Goal: Information Seeking & Learning: Learn about a topic

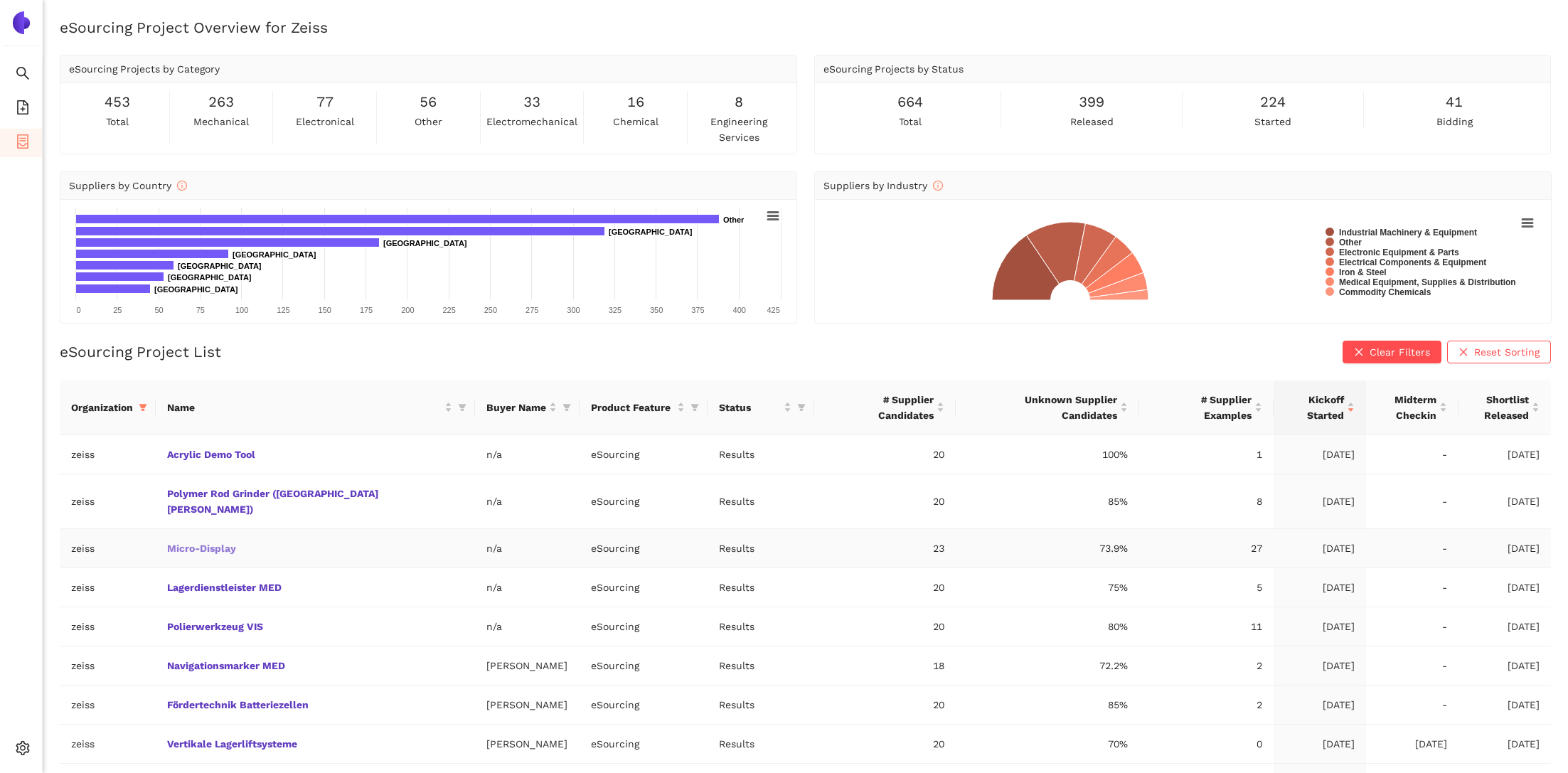
click at [0, 0] on link "Micro-Display" at bounding box center [0, 0] width 0 height 0
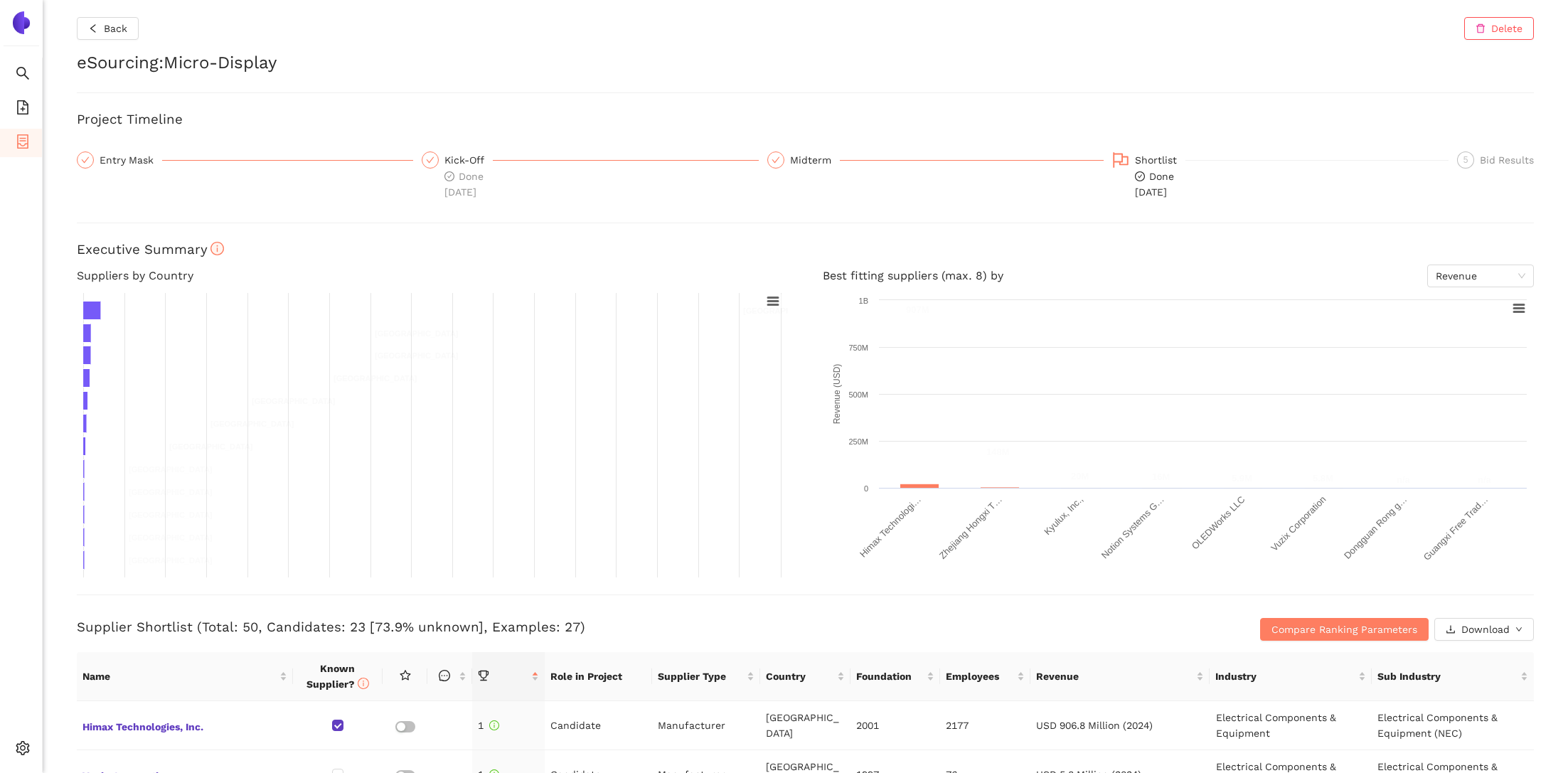
scroll to position [182, 0]
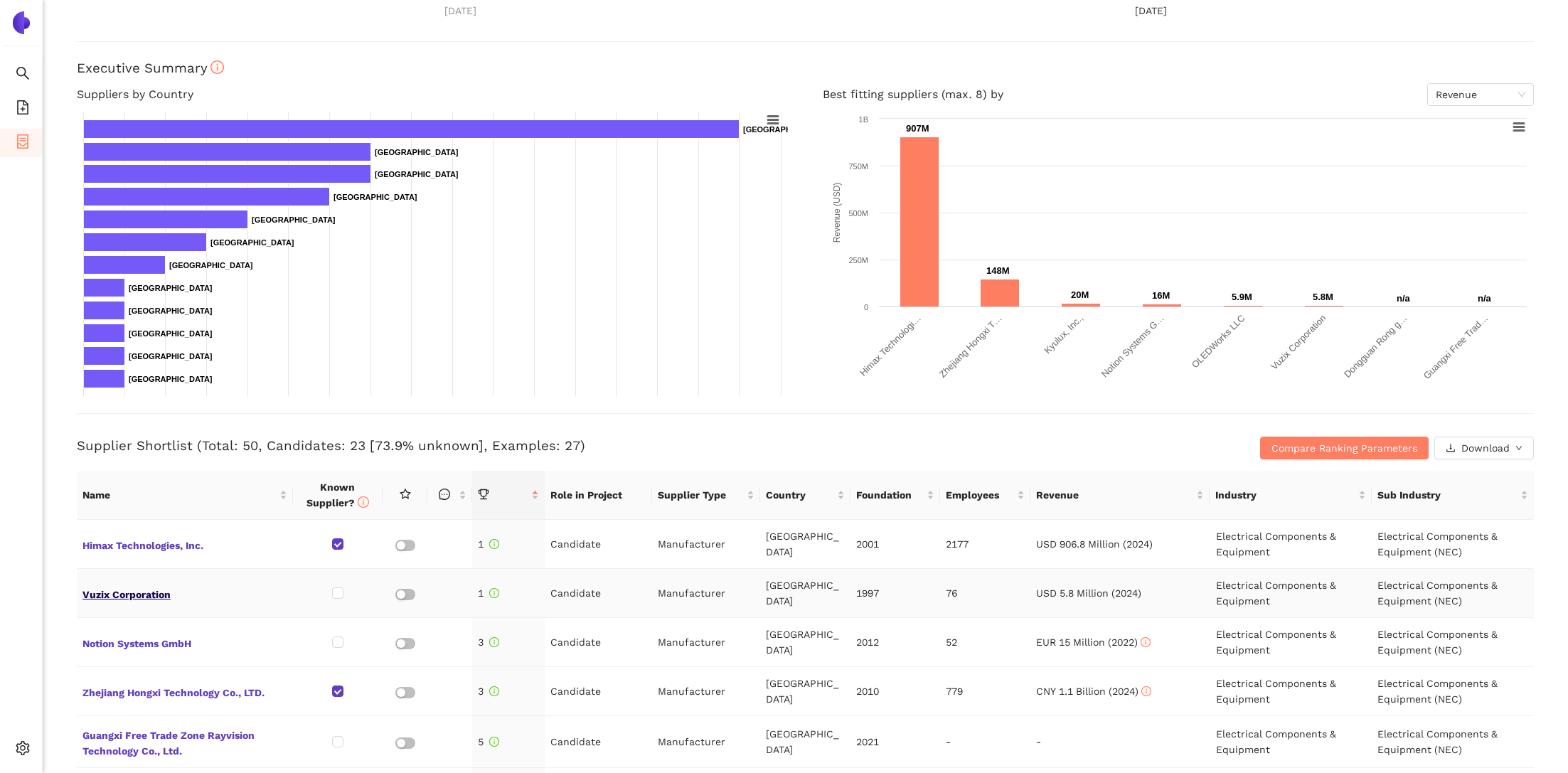
click at [122, 591] on span "Vuzix Corporation" at bounding box center [185, 593] width 205 height 19
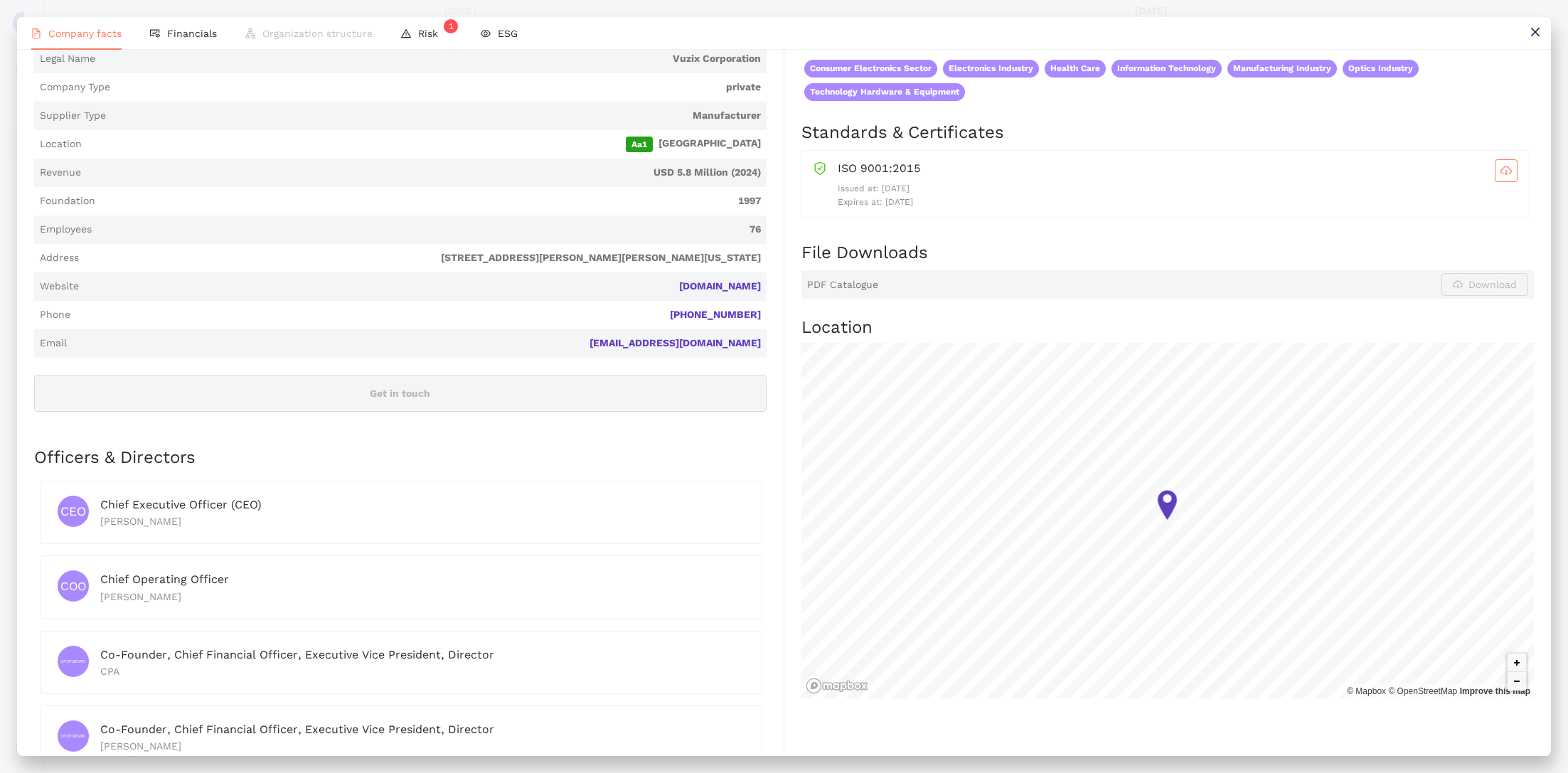
scroll to position [231, 0]
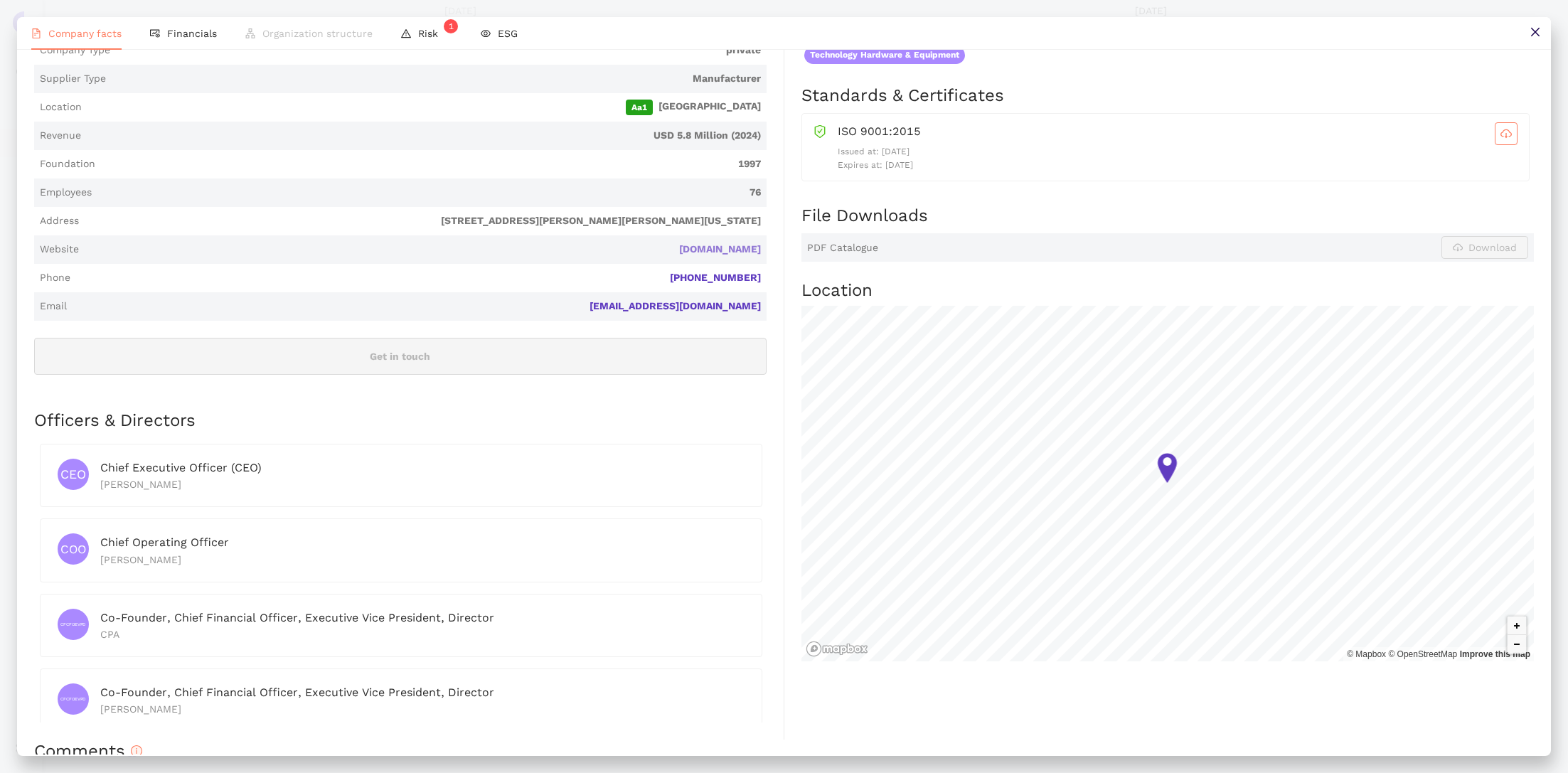
click at [0, 0] on link "vuzix.com" at bounding box center [0, 0] width 0 height 0
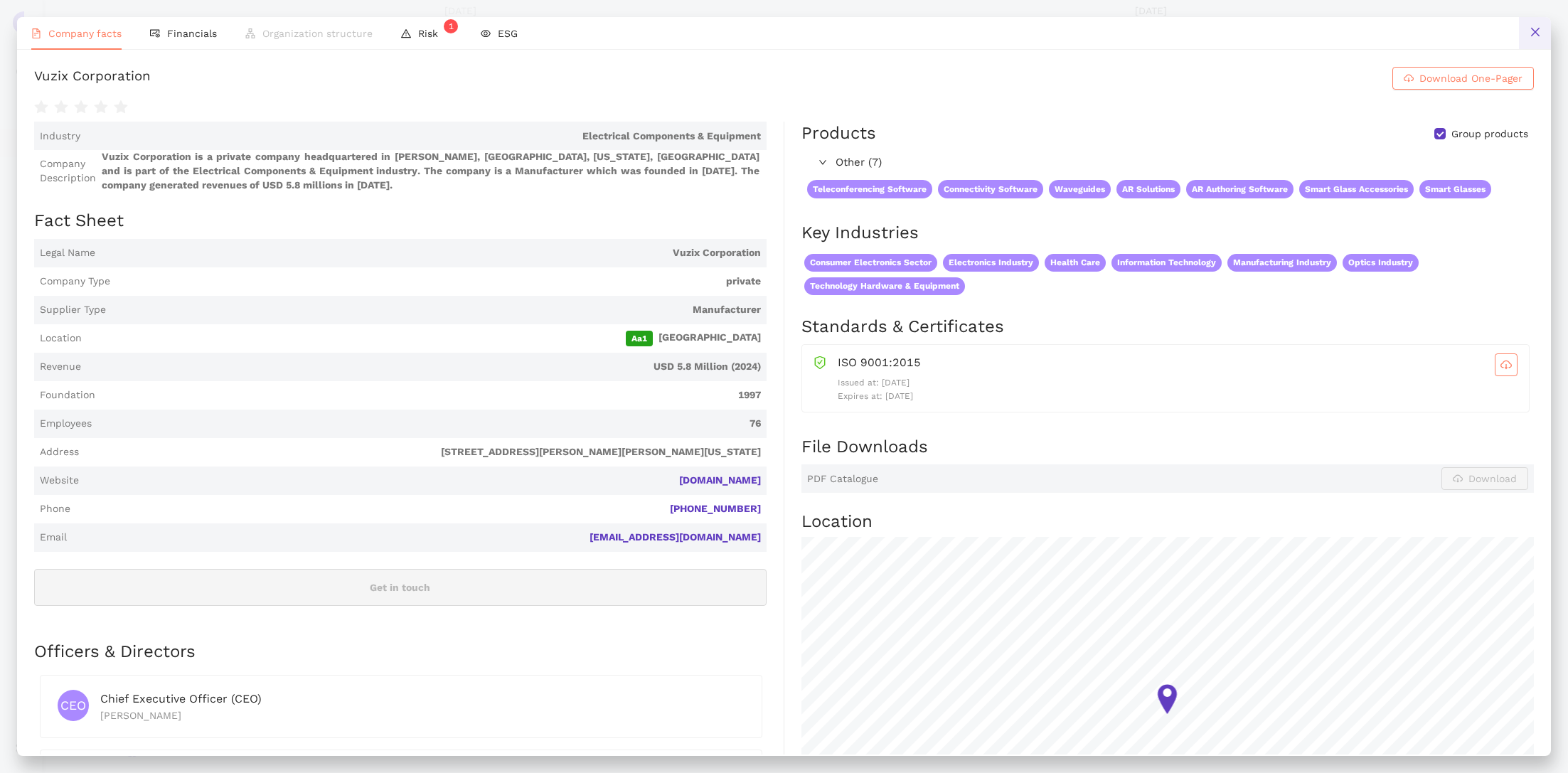
click at [1531, 33] on icon "close" at bounding box center [1535, 31] width 11 height 11
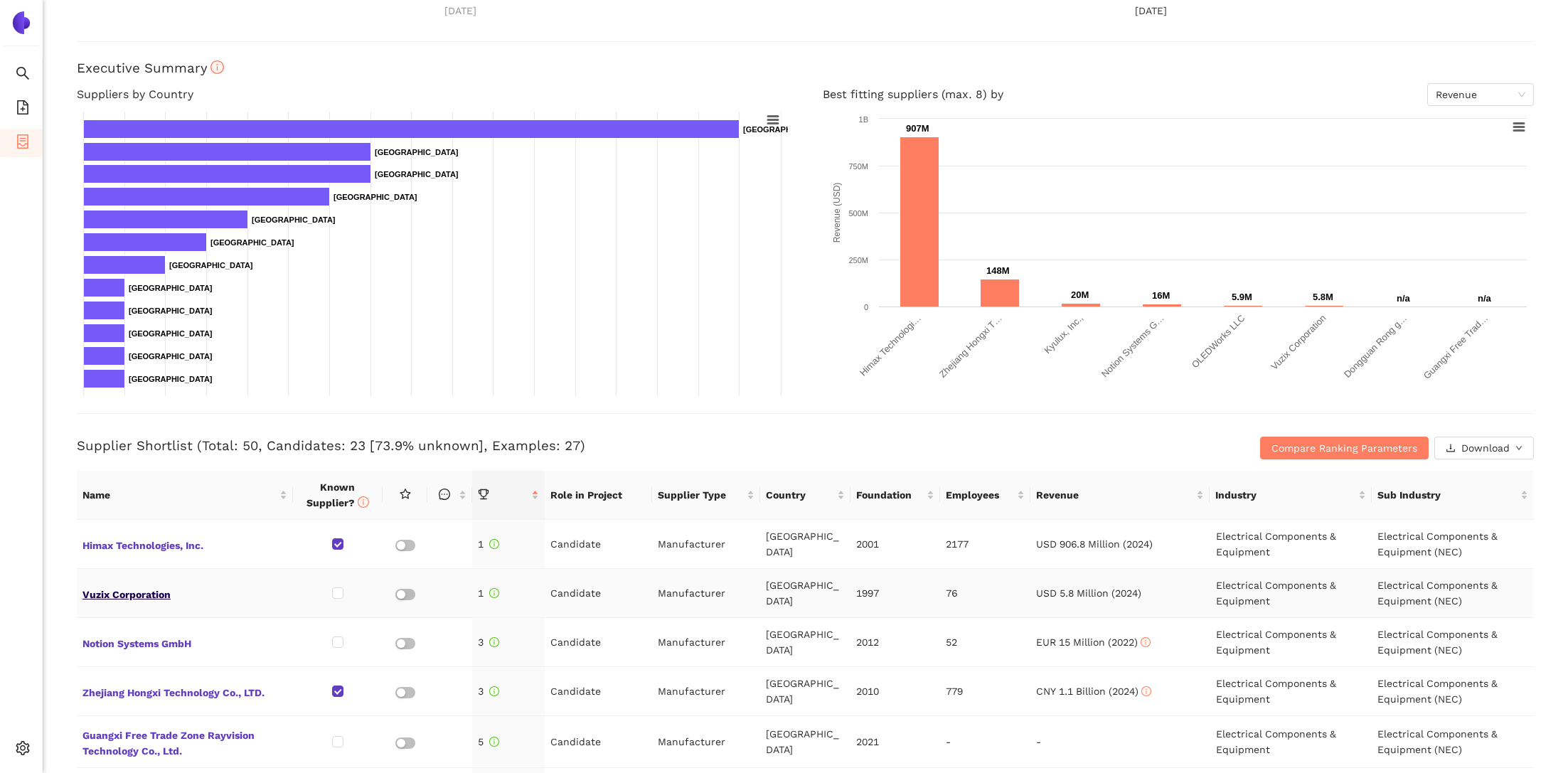
scroll to position [31, 0]
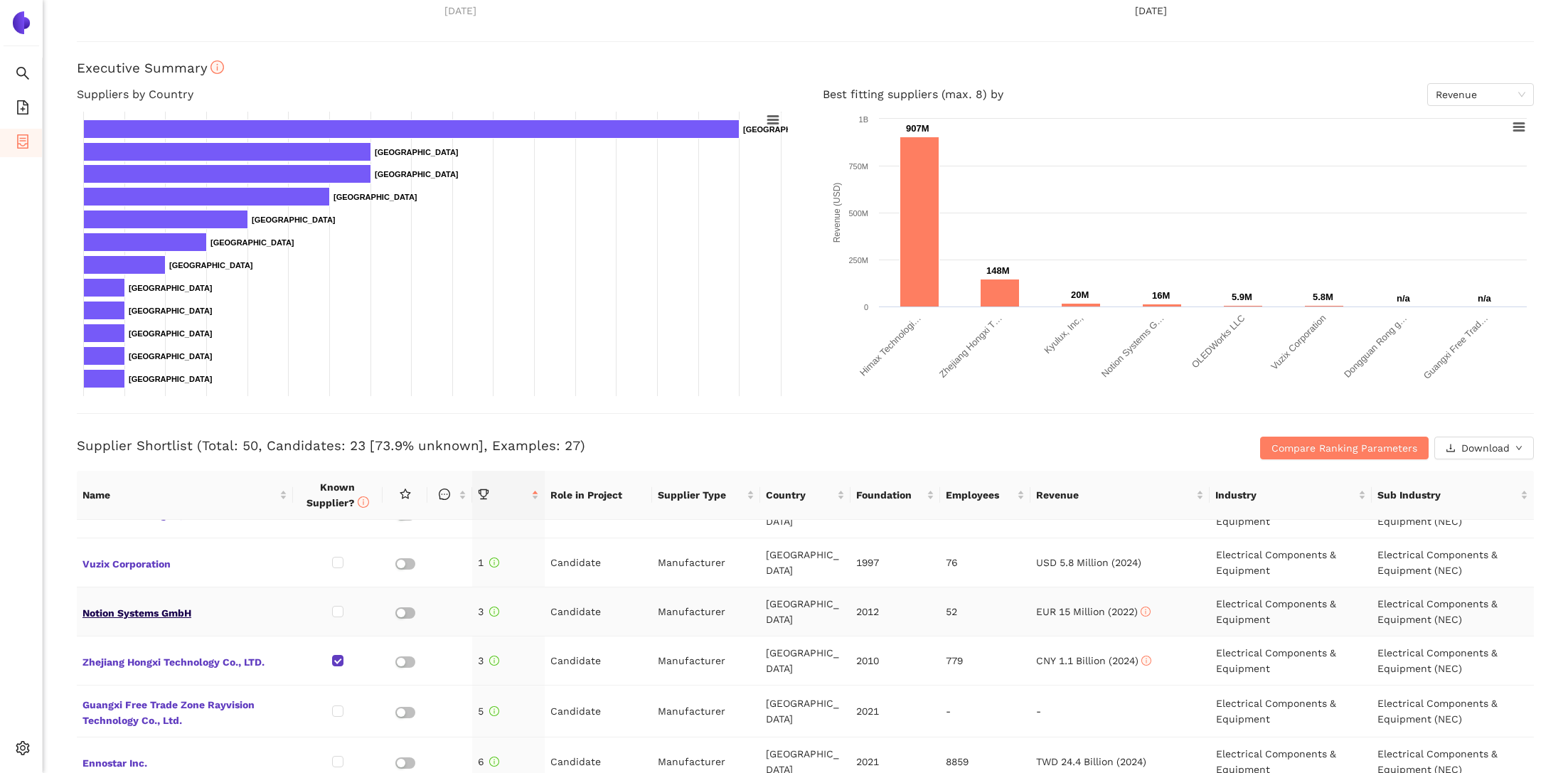
click at [149, 609] on span "Notion Systems GmbH" at bounding box center [185, 611] width 205 height 19
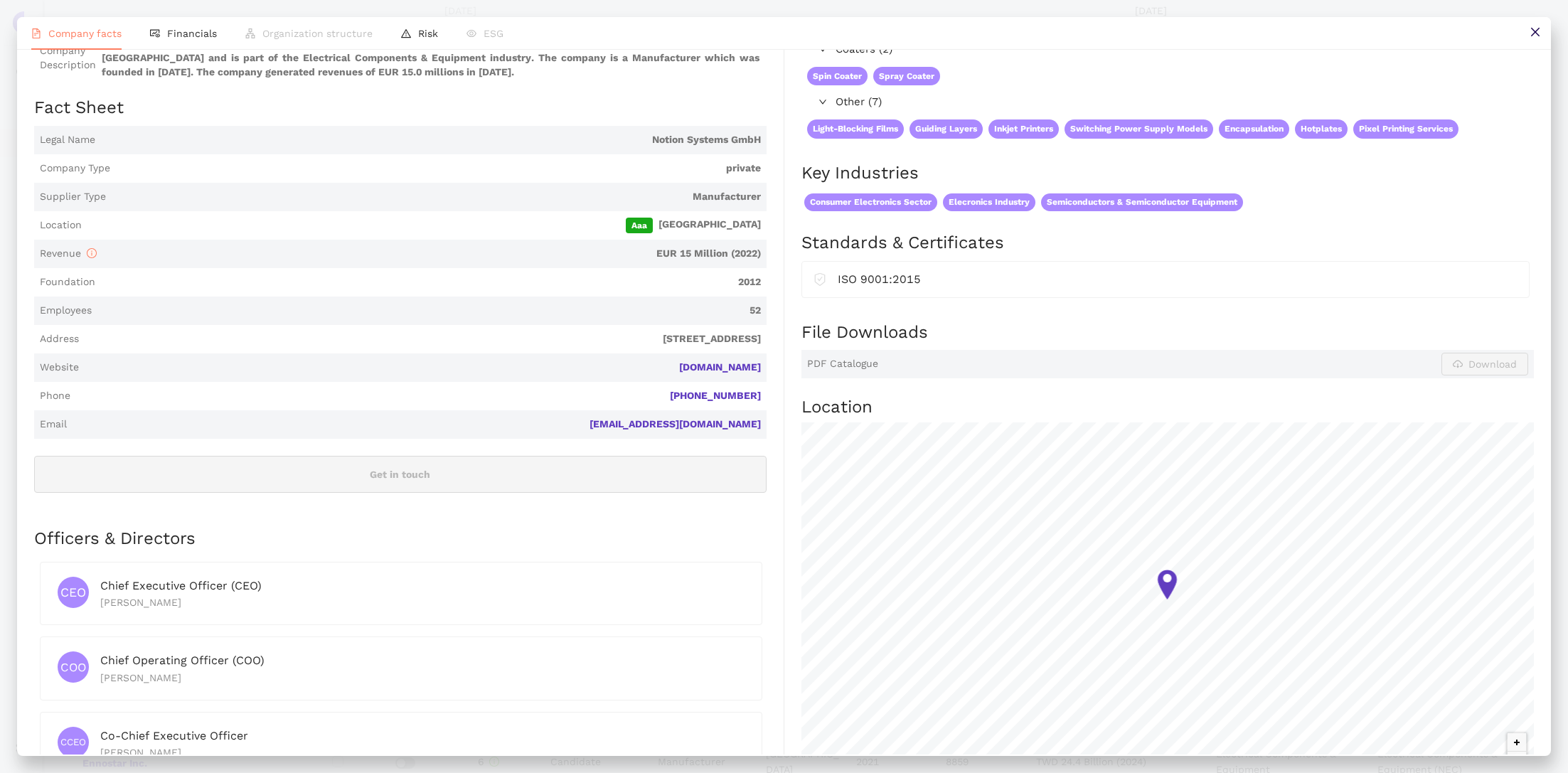
scroll to position [141, 0]
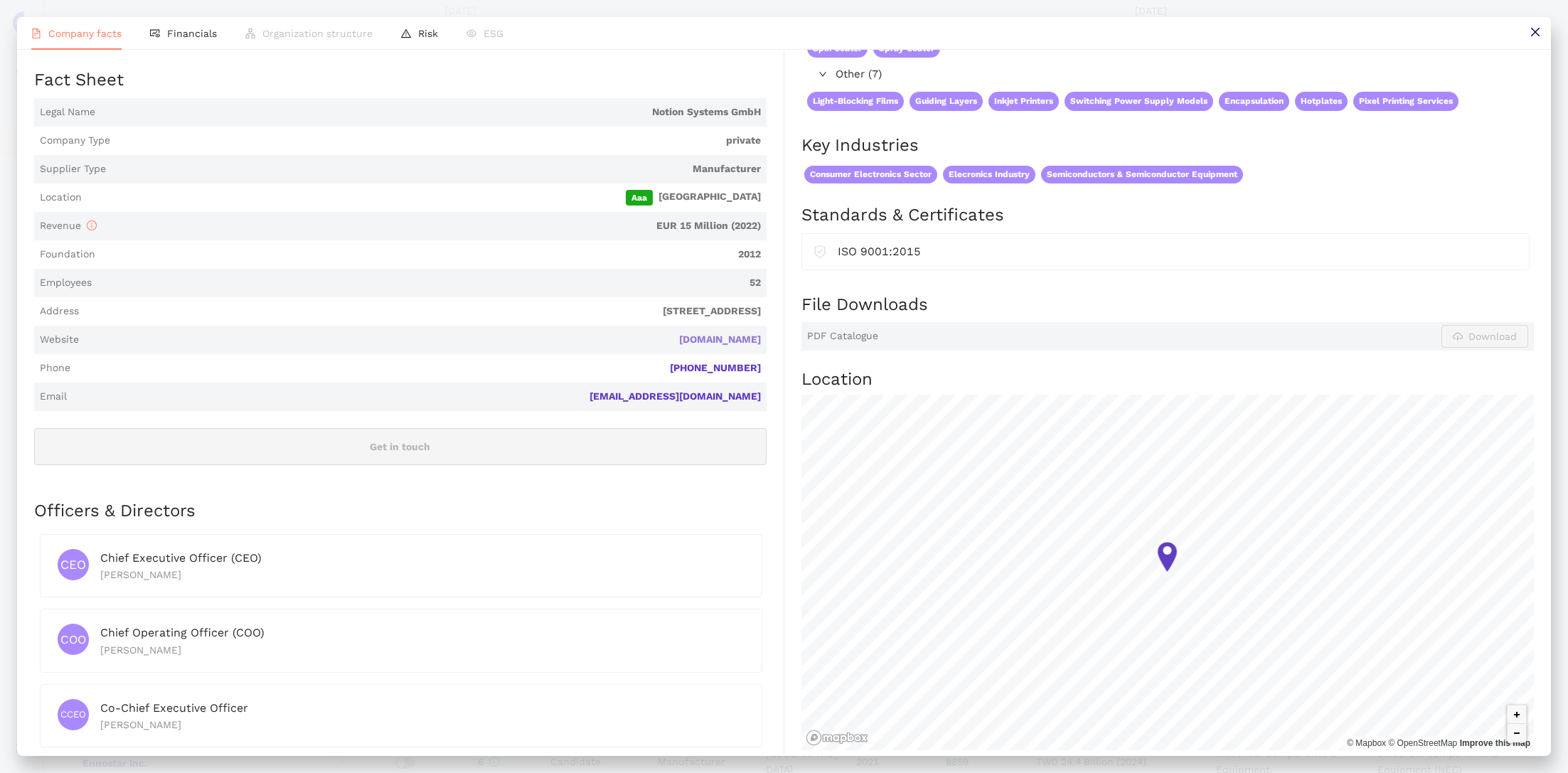
click at [0, 0] on link "notion-systems.com" at bounding box center [0, 0] width 0 height 0
click at [1536, 24] on button at bounding box center [1535, 33] width 32 height 32
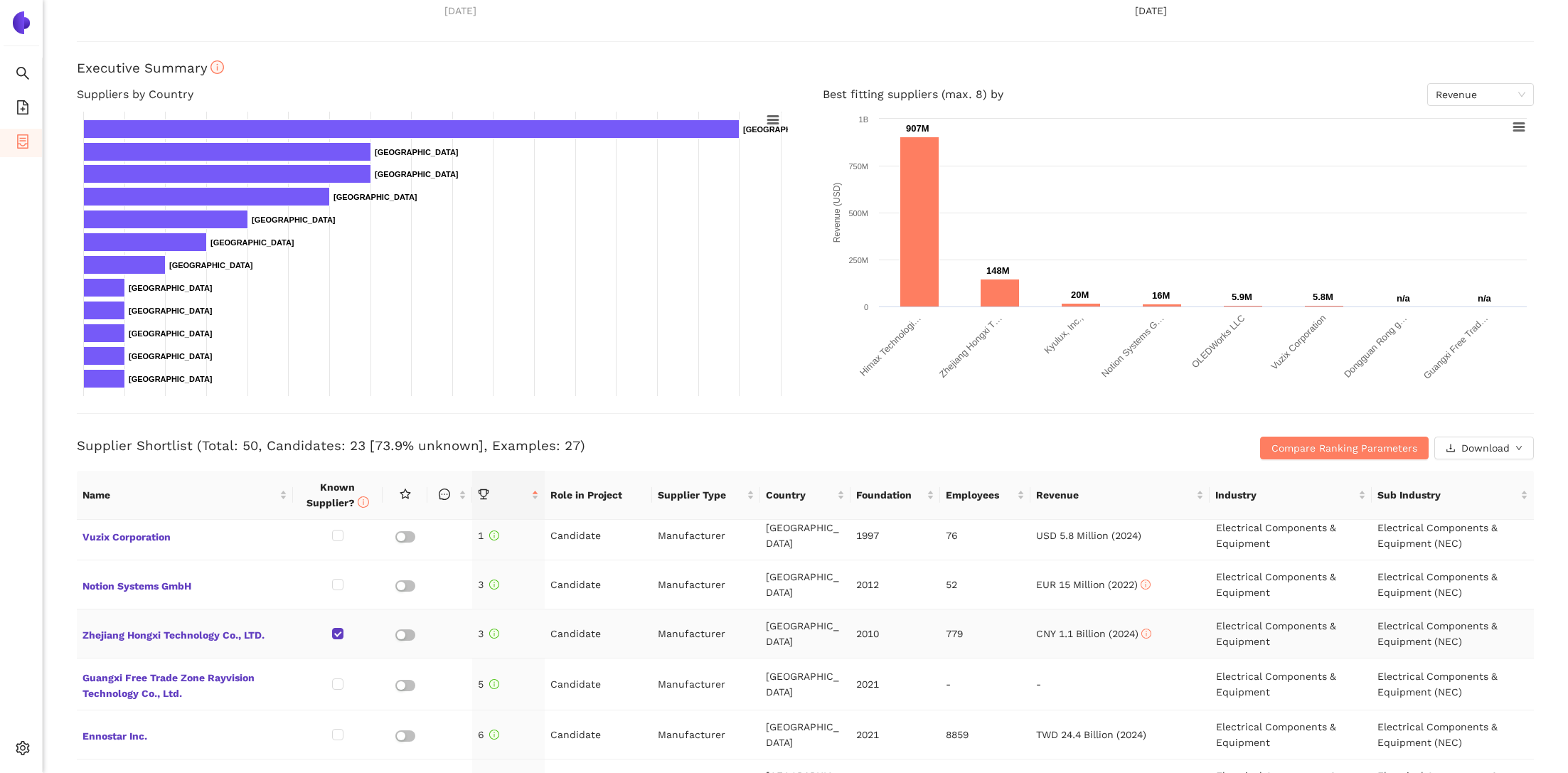
scroll to position [96, 0]
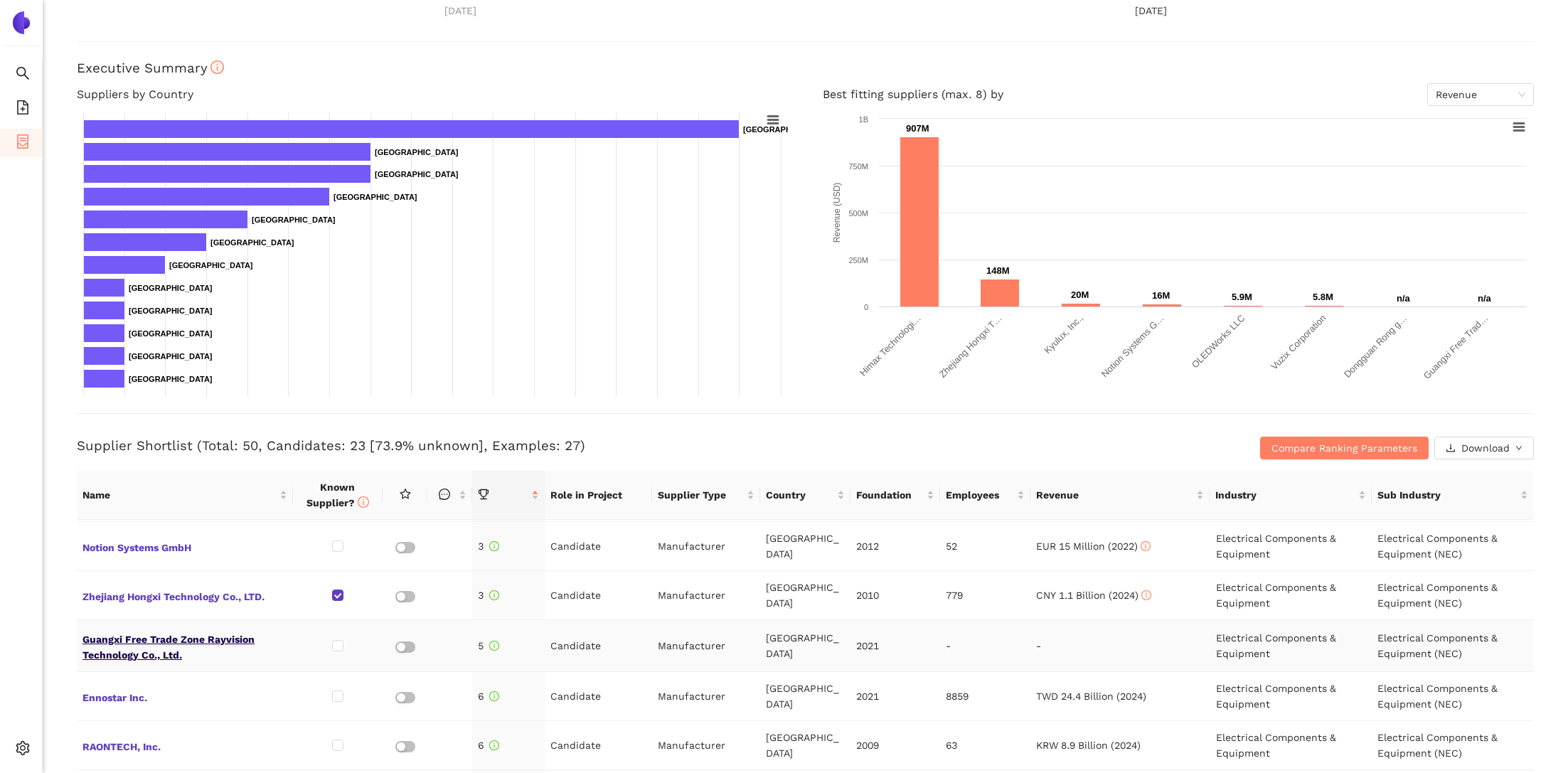
click at [174, 654] on span "Guangxi Free Trade Zone Rayvision Technology Co., Ltd." at bounding box center [185, 646] width 205 height 34
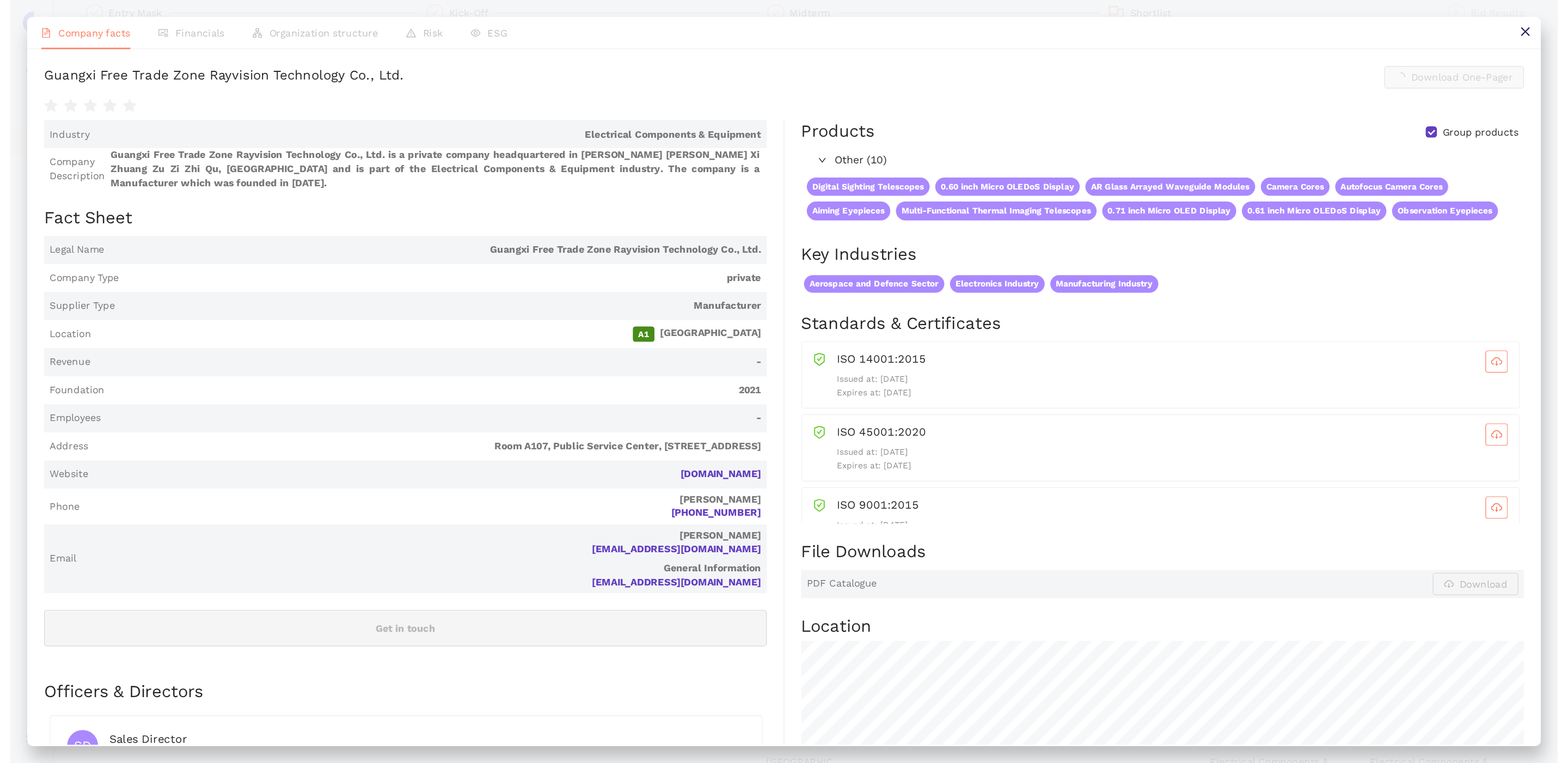
scroll to position [139, 0]
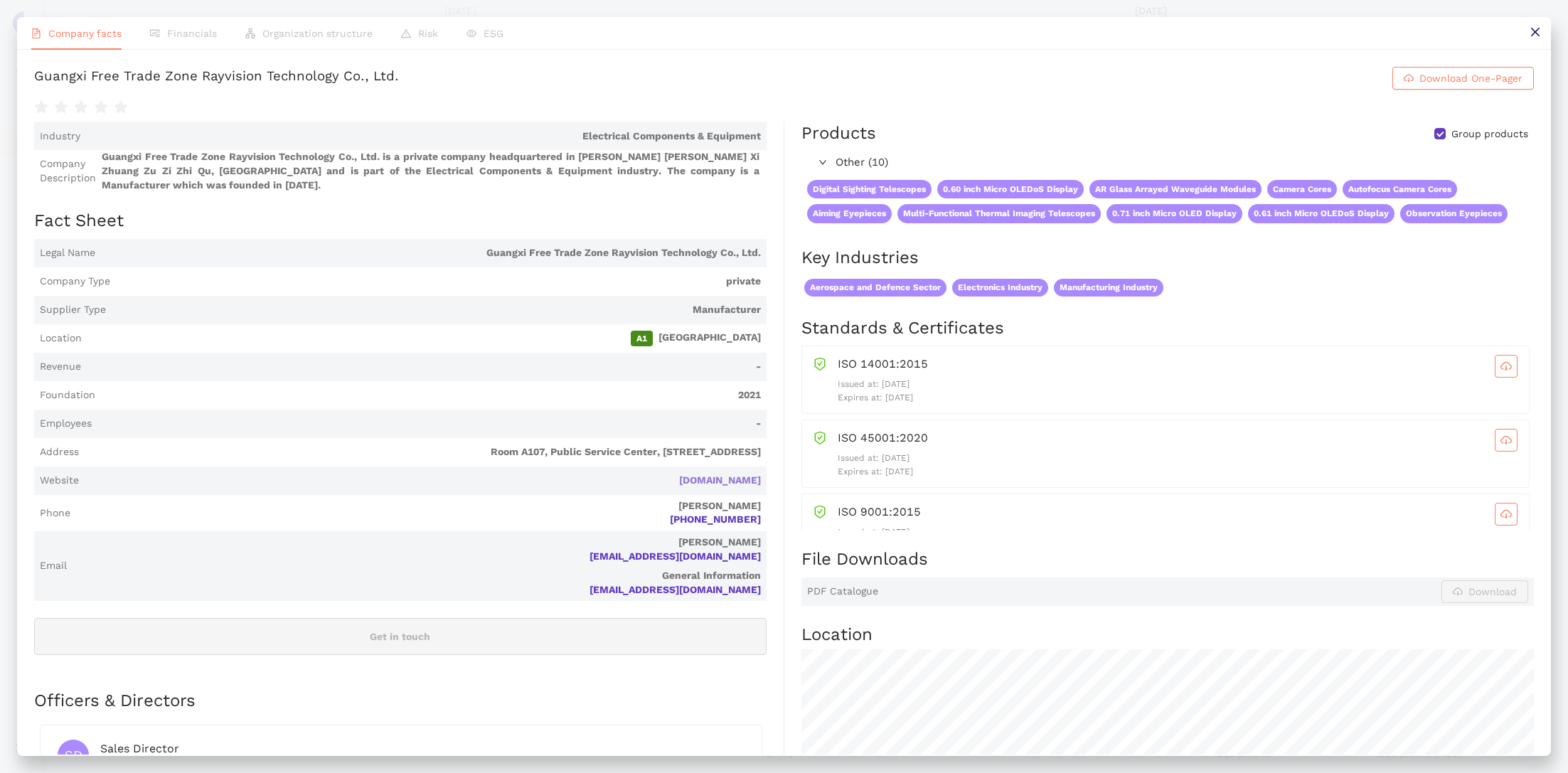
click at [0, 0] on link "rayvisionoled.com" at bounding box center [0, 0] width 0 height 0
